Goal: Information Seeking & Learning: Compare options

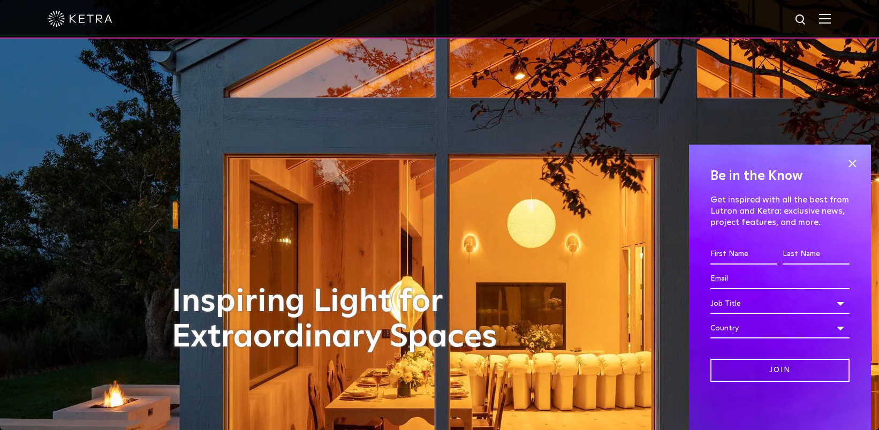
click at [831, 17] on img at bounding box center [825, 18] width 12 height 10
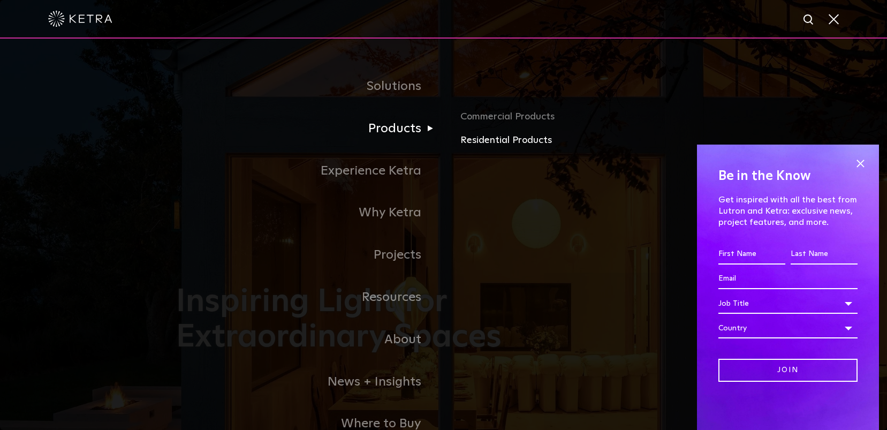
click at [480, 139] on link "Residential Products" at bounding box center [585, 141] width 251 height 16
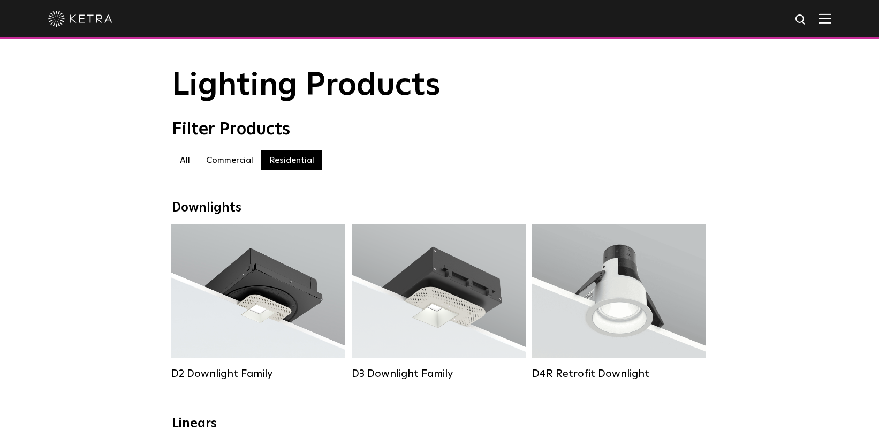
scroll to position [26, 0]
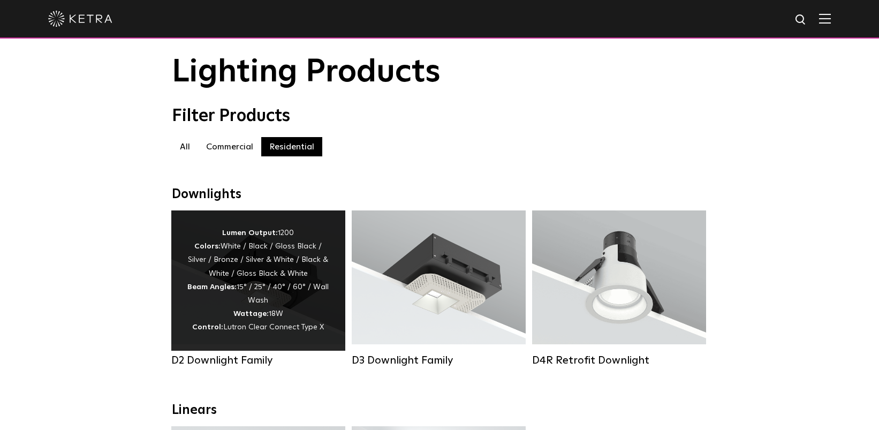
click at [273, 334] on div "Lumen Output: 1200 Colors: White / Black / Gloss Black / Silver / Bronze / Silv…" at bounding box center [258, 280] width 142 height 108
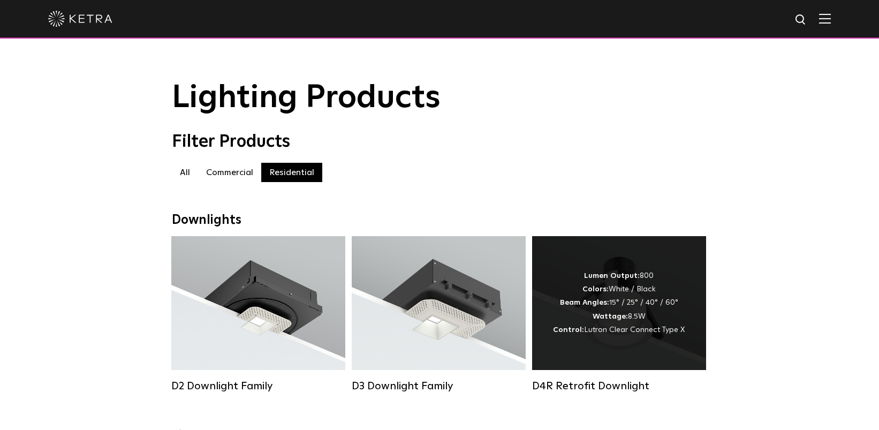
click at [635, 343] on div "Lumen Output: 800 Colors: White / Black Beam Angles: 15° / 25° / 40° / 60° Watt…" at bounding box center [619, 303] width 174 height 134
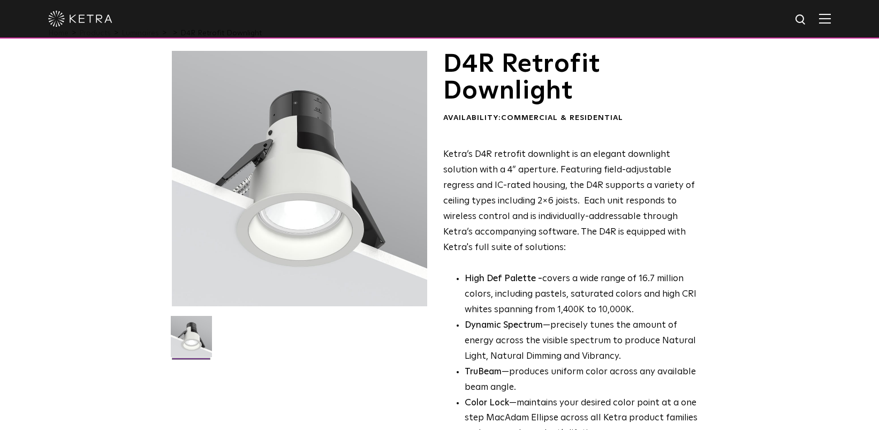
scroll to position [34, 0]
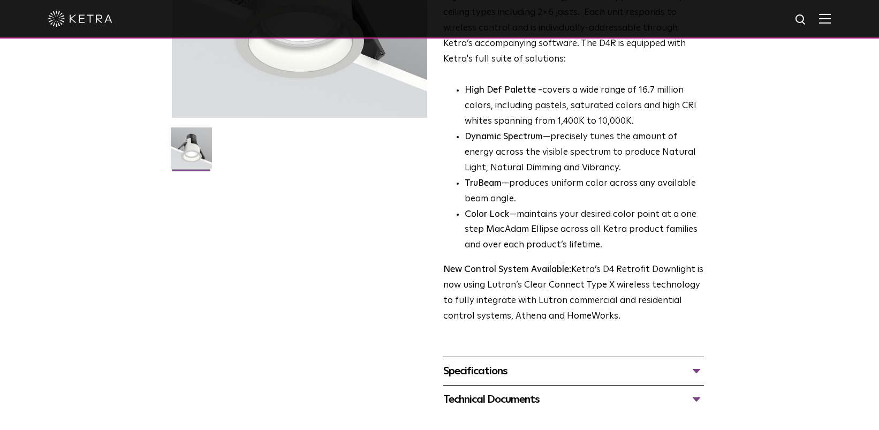
click at [605, 368] on div "Specifications" at bounding box center [573, 370] width 261 height 17
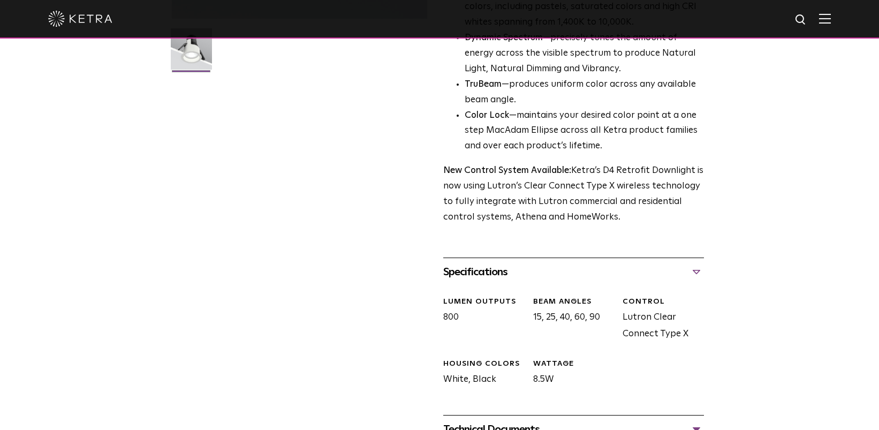
scroll to position [381, 0]
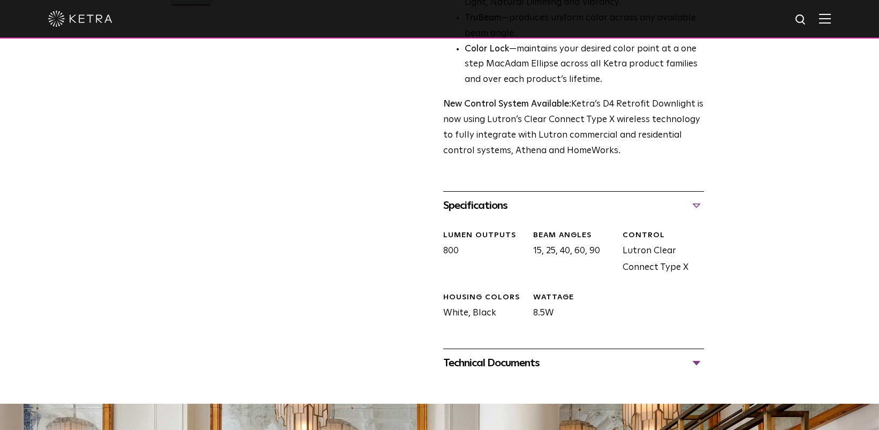
click at [660, 367] on div "Technical Documents" at bounding box center [573, 362] width 261 height 17
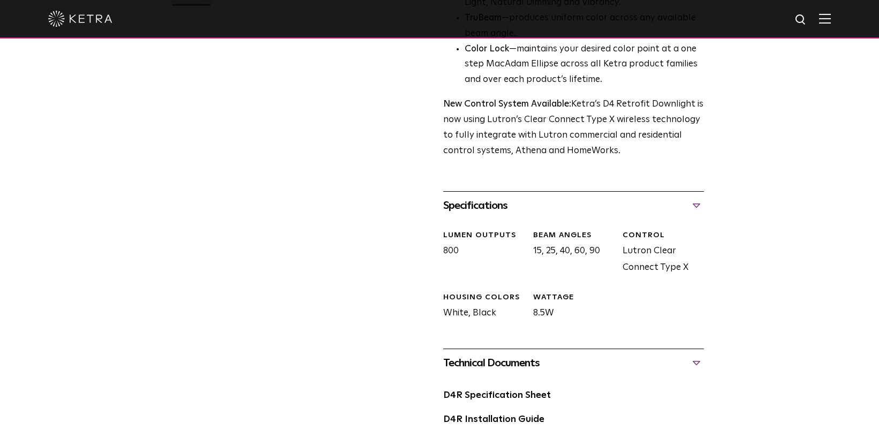
scroll to position [599, 0]
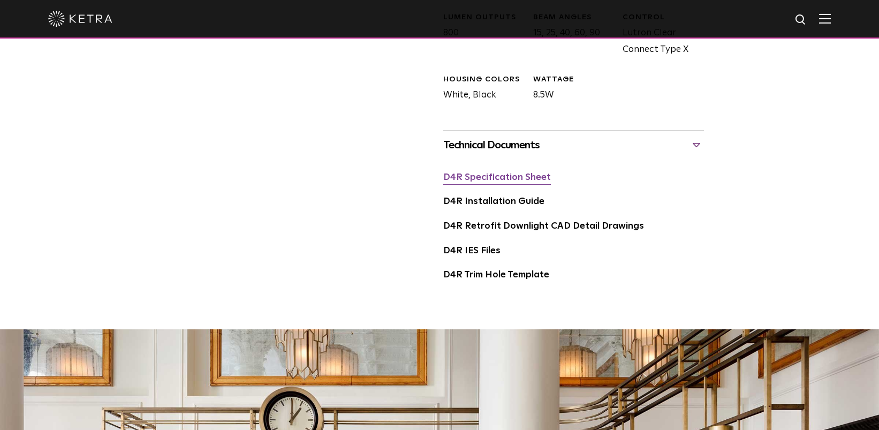
click at [482, 181] on link "D4R Specification Sheet" at bounding box center [497, 177] width 108 height 9
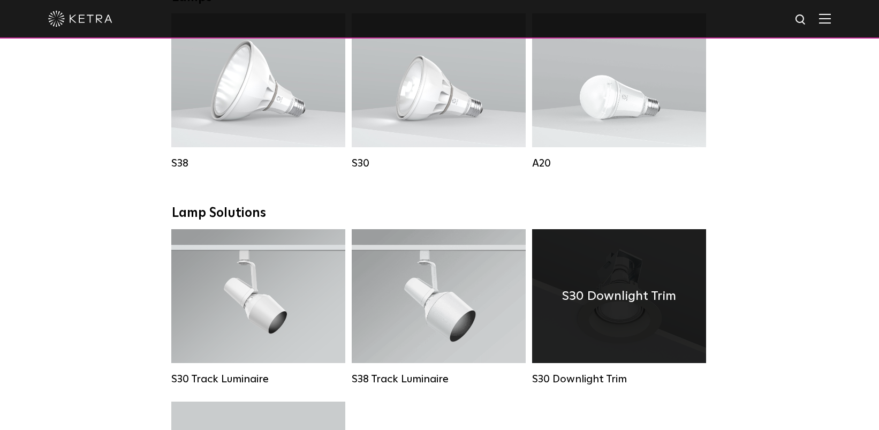
scroll to position [723, 0]
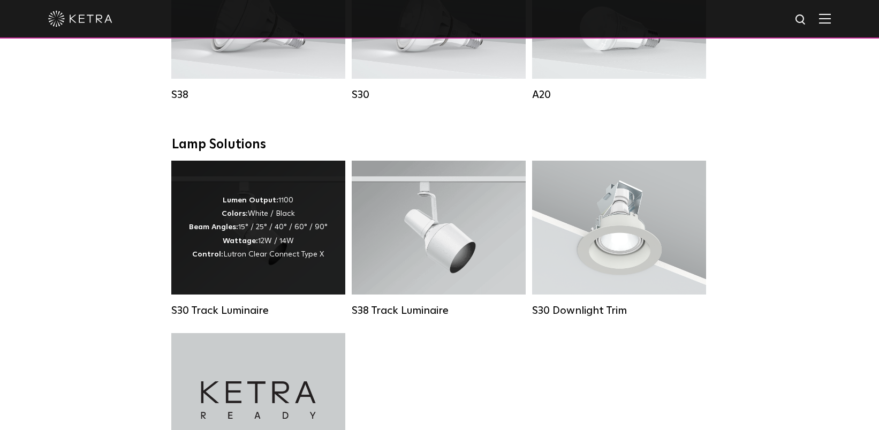
click at [227, 243] on strong "Wattage:" at bounding box center [240, 240] width 35 height 7
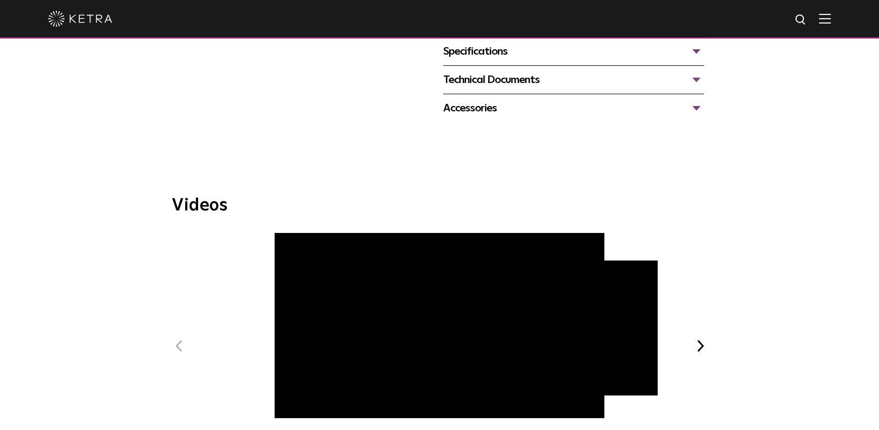
scroll to position [47, 0]
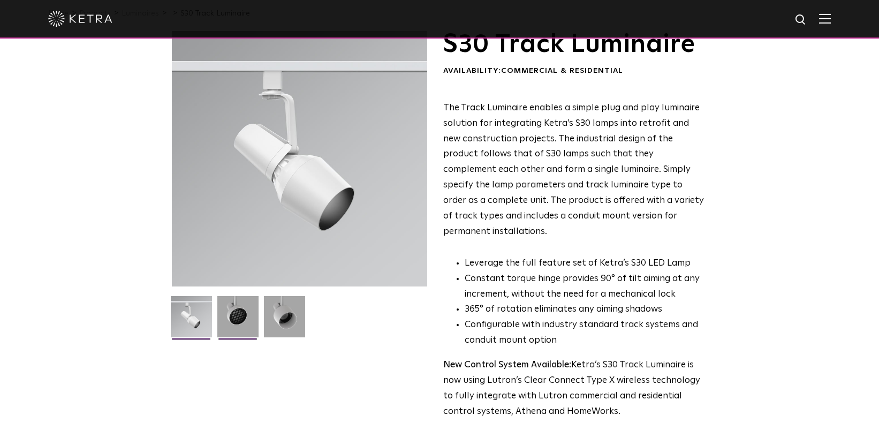
click at [232, 313] on img at bounding box center [237, 320] width 41 height 49
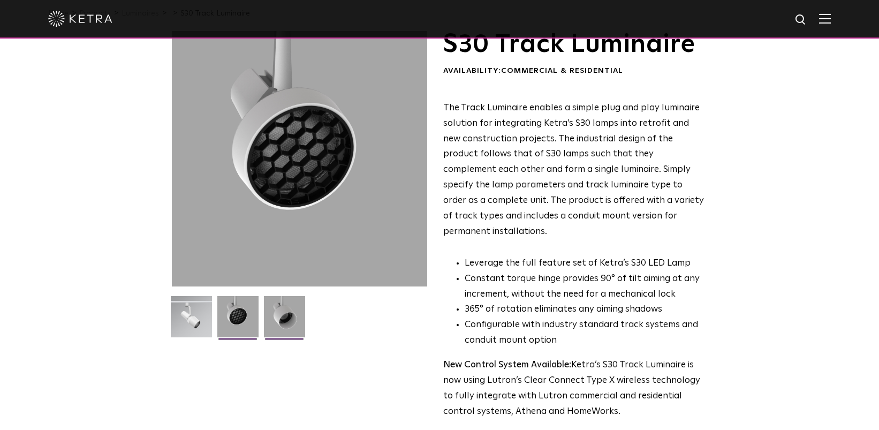
click at [276, 315] on img at bounding box center [284, 320] width 41 height 49
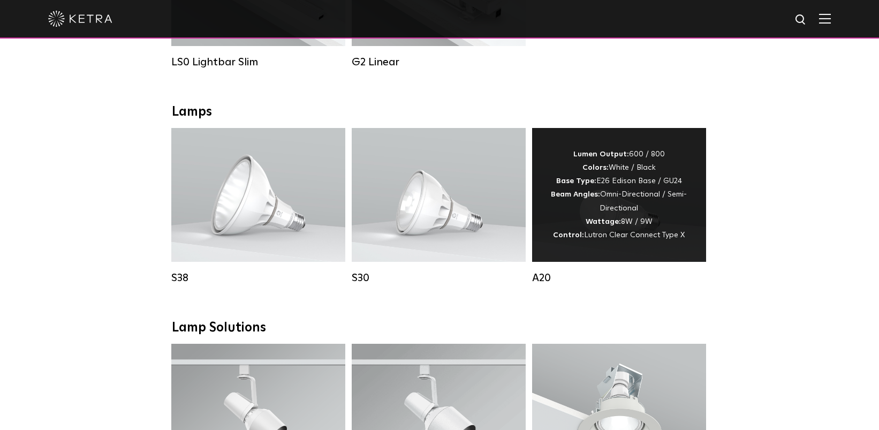
scroll to position [834, 0]
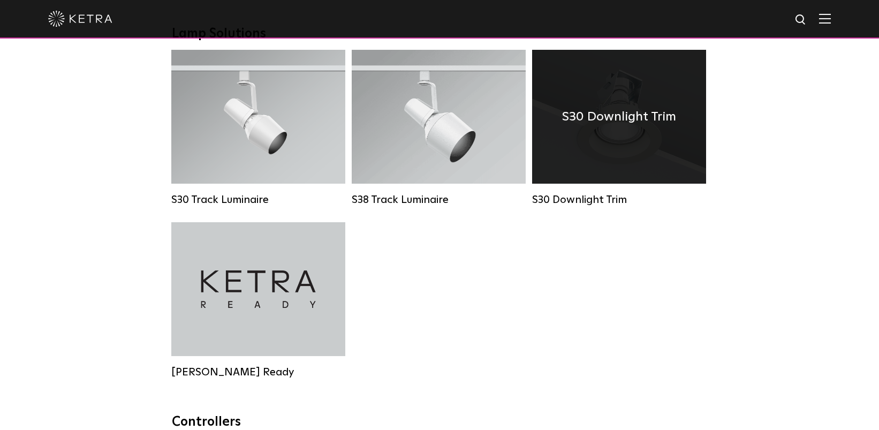
click at [584, 139] on div "S30 Downlight Trim" at bounding box center [619, 117] width 174 height 134
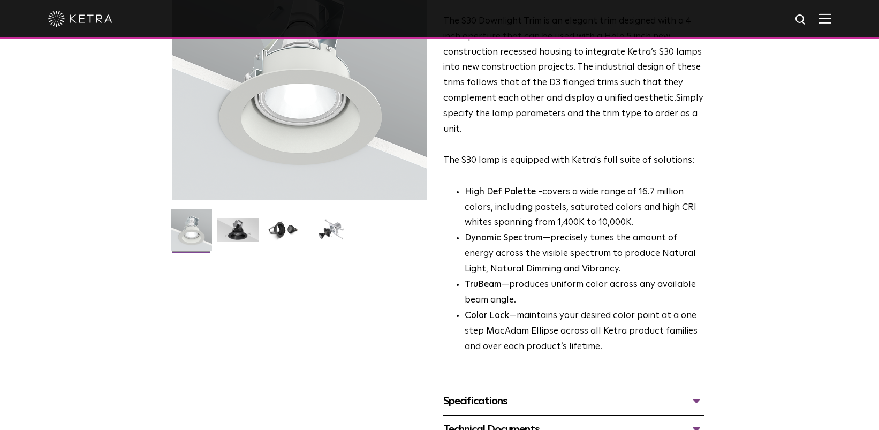
scroll to position [66, 0]
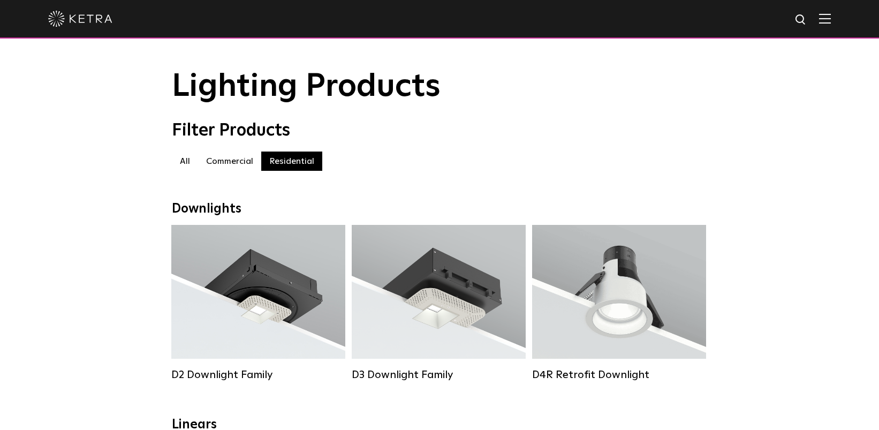
scroll to position [237, 0]
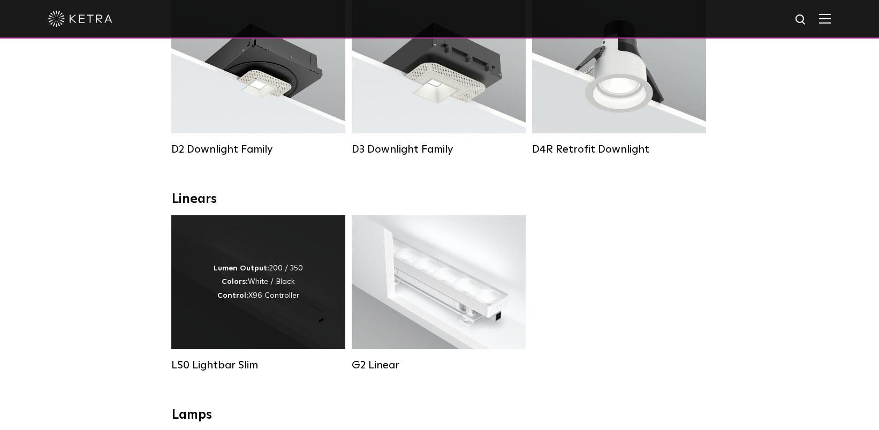
click at [277, 312] on div "Lumen Output: 200 / 350 Colors: White / Black Control: X96 Controller" at bounding box center [258, 282] width 174 height 134
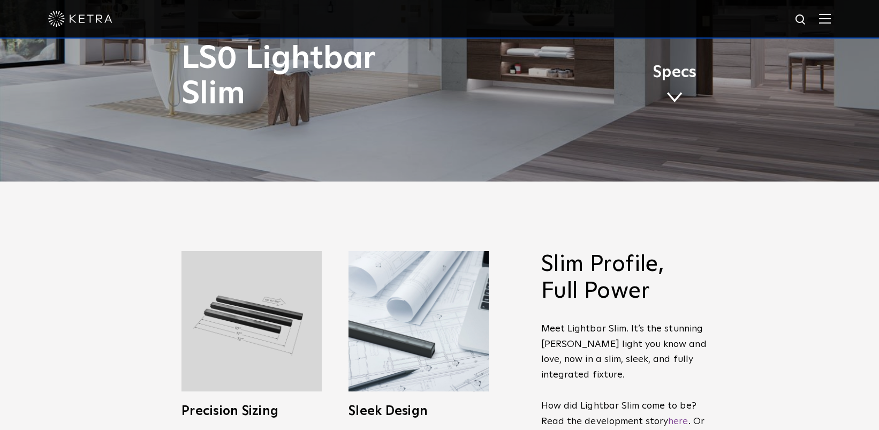
scroll to position [527, 0]
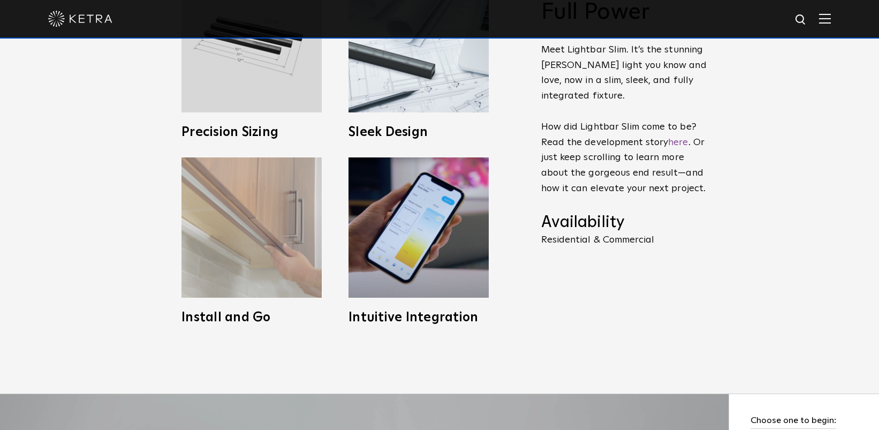
click at [217, 252] on img at bounding box center [252, 227] width 140 height 140
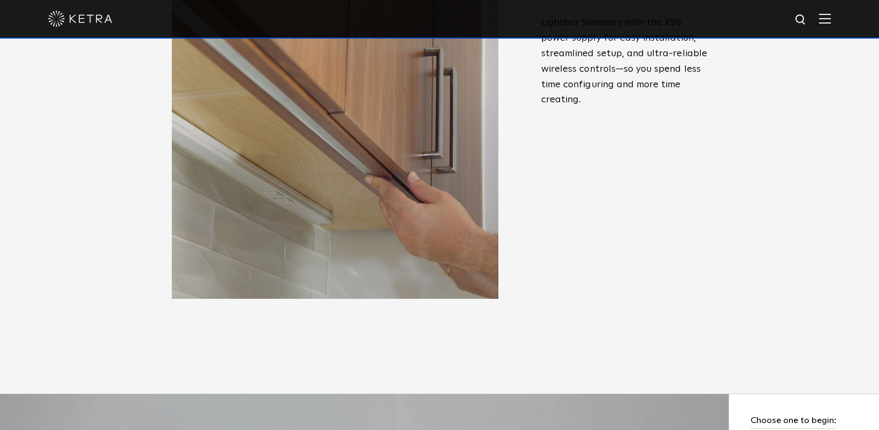
scroll to position [0, 0]
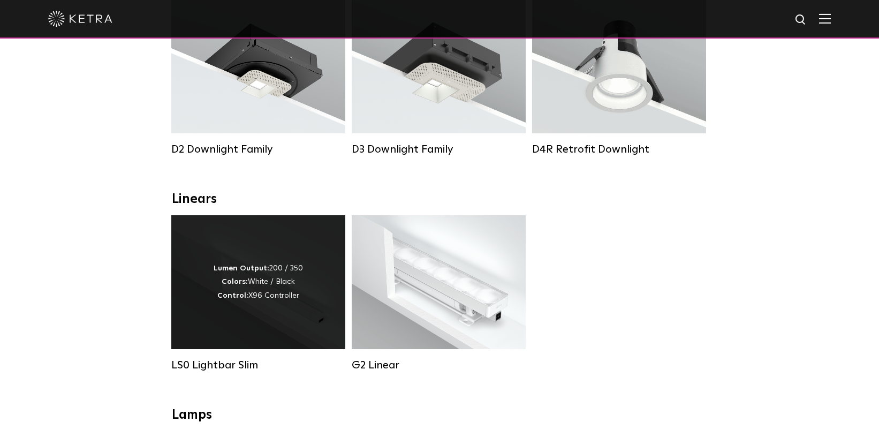
click at [248, 303] on div "Lumen Output: 200 / 350 Colors: White / Black Control: X96 Controller" at bounding box center [258, 282] width 174 height 134
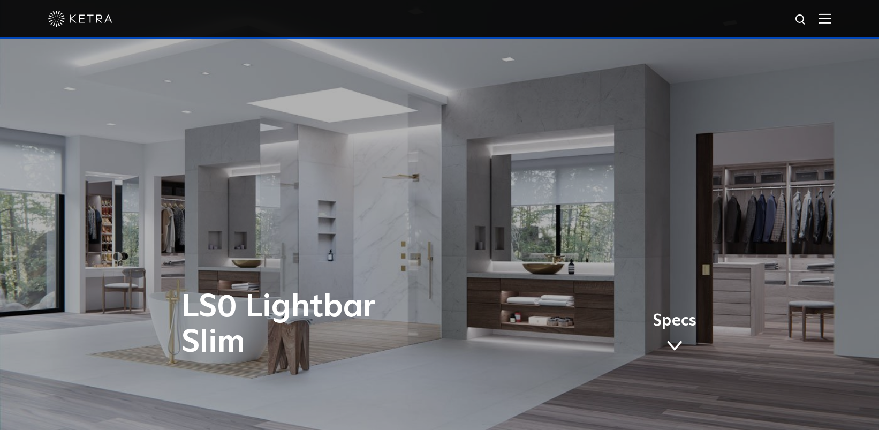
scroll to position [497, 0]
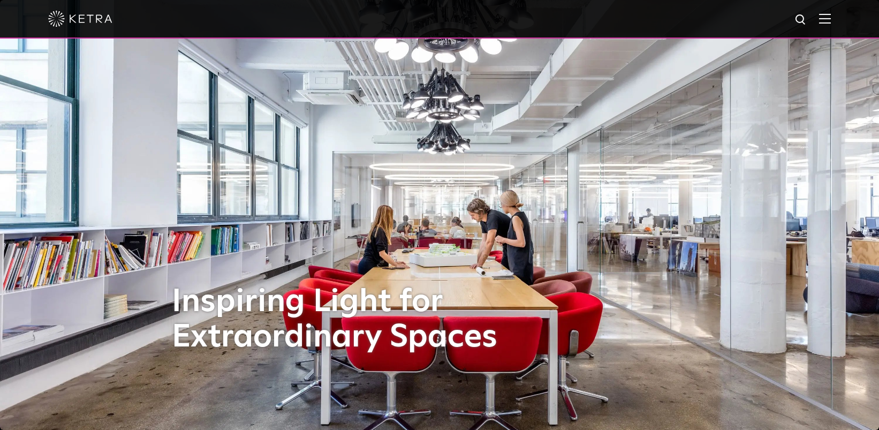
click at [839, 20] on div at bounding box center [439, 19] width 879 height 39
click at [831, 21] on img at bounding box center [825, 18] width 12 height 10
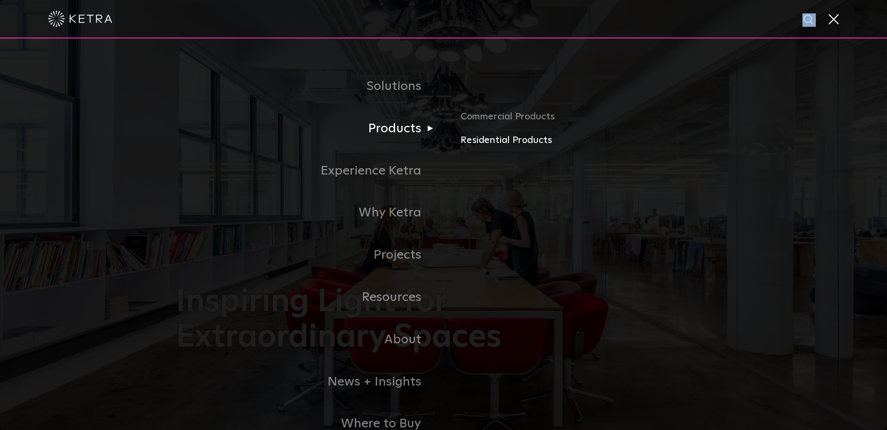
click at [525, 144] on link "Residential Products" at bounding box center [585, 141] width 251 height 16
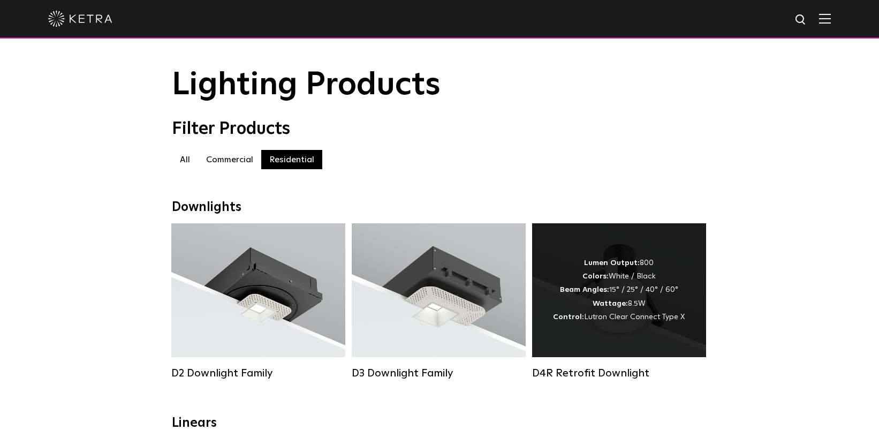
scroll to position [299, 0]
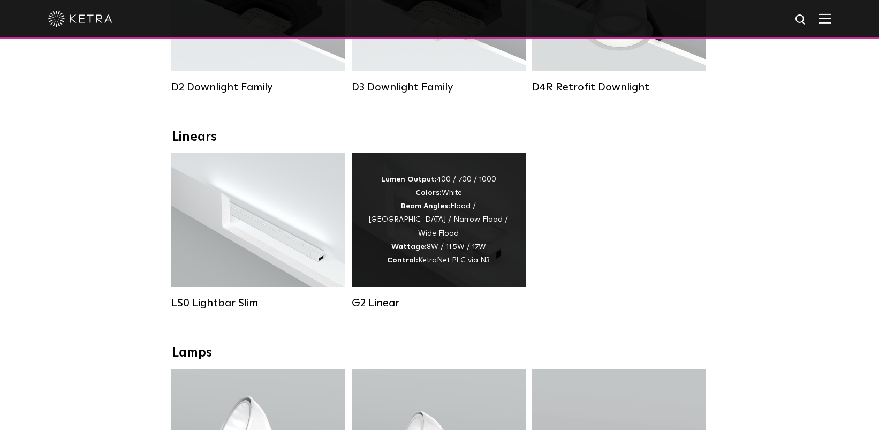
click at [467, 225] on div "Lumen Output: 400 / 700 / 1000 Colors: White Beam Angles: Flood / [GEOGRAPHIC_D…" at bounding box center [439, 220] width 142 height 94
